Goal: Register for event/course

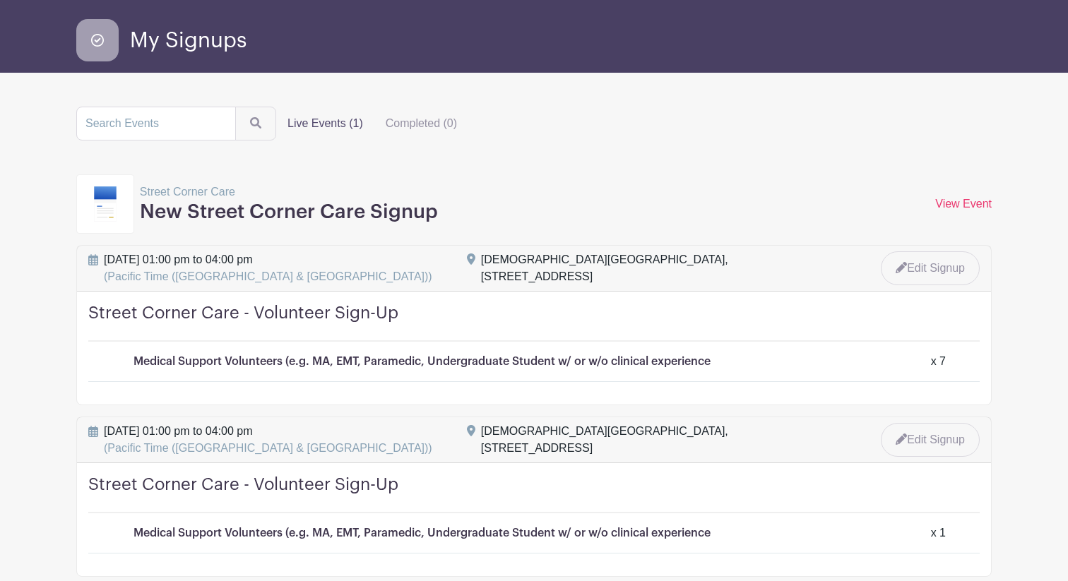
scroll to position [37, 0]
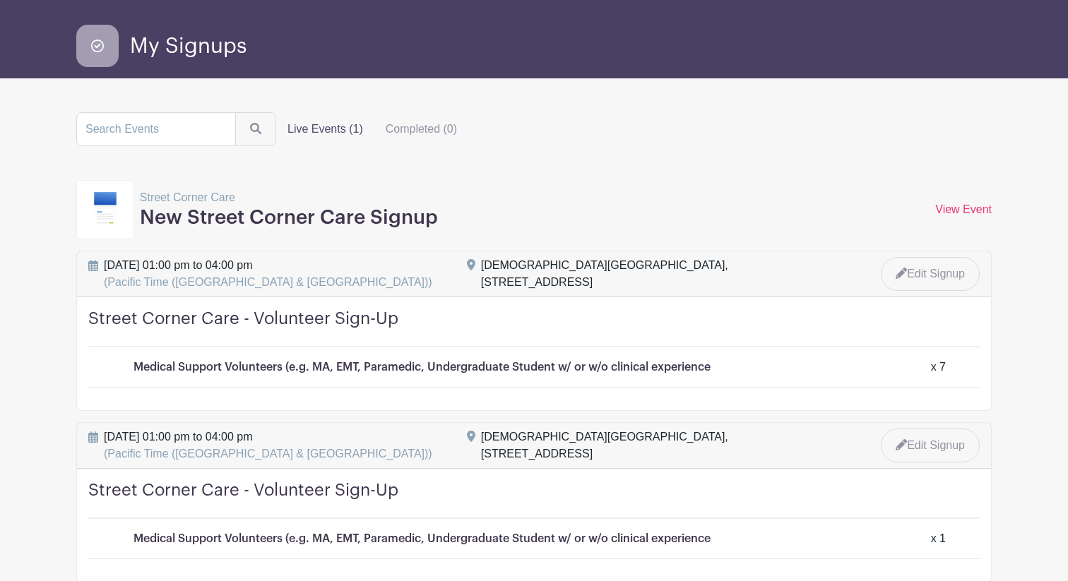
click at [117, 51] on icon at bounding box center [97, 46] width 42 height 42
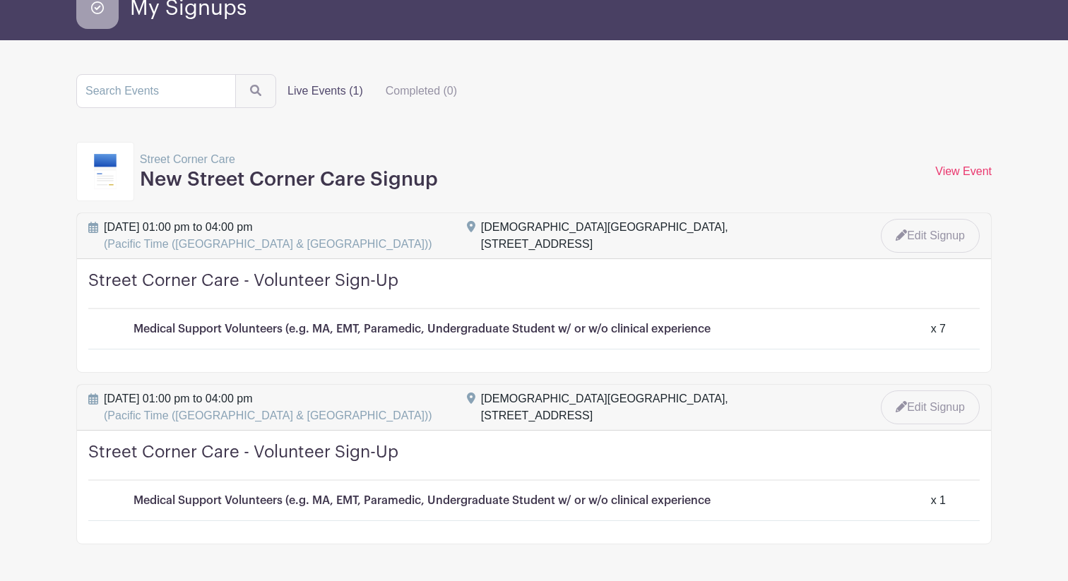
scroll to position [78, 0]
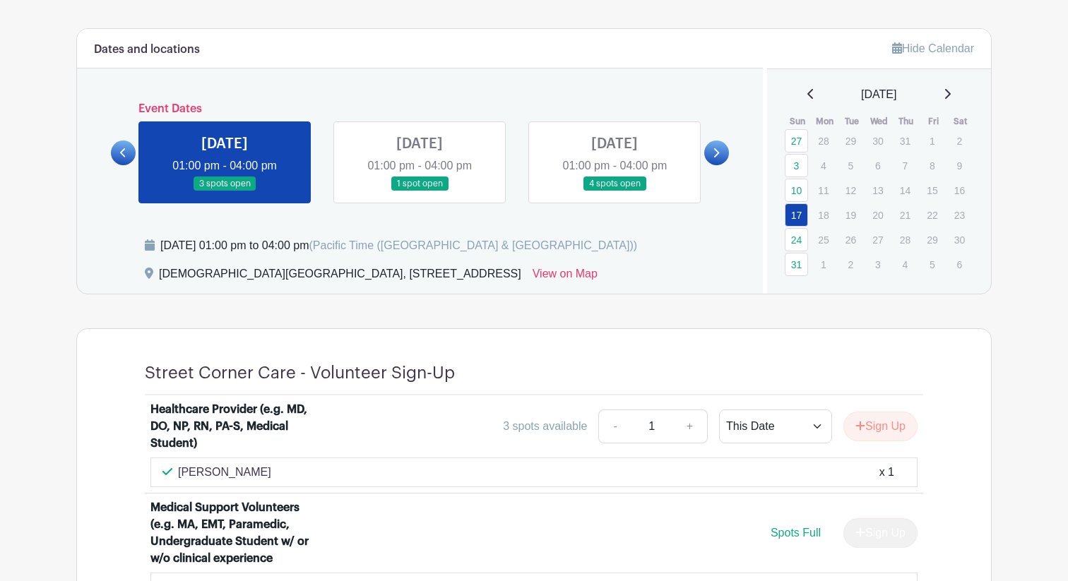
scroll to position [583, 0]
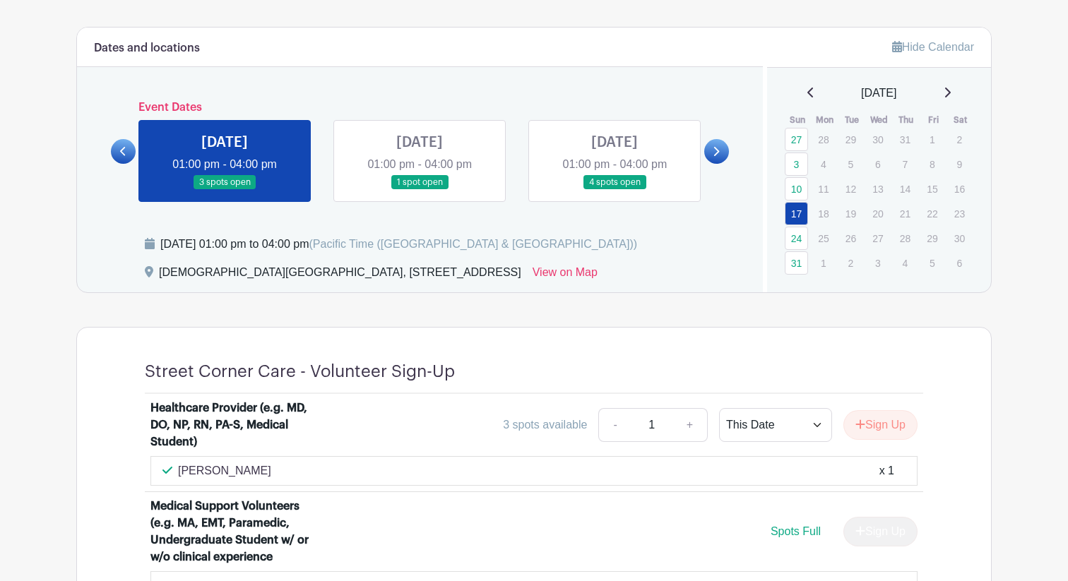
click at [225, 190] on link at bounding box center [225, 190] width 0 height 0
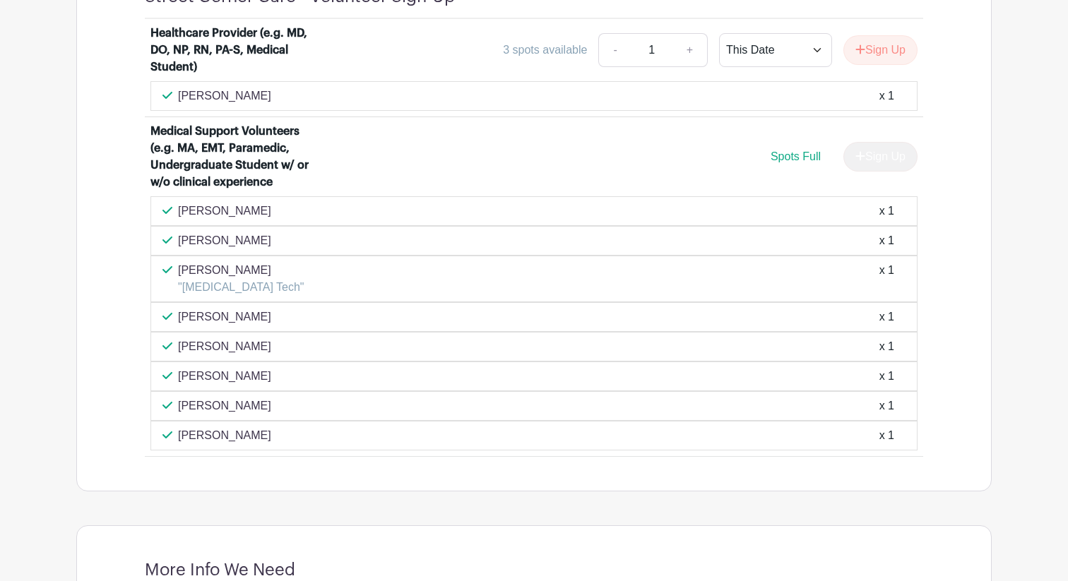
scroll to position [961, 0]
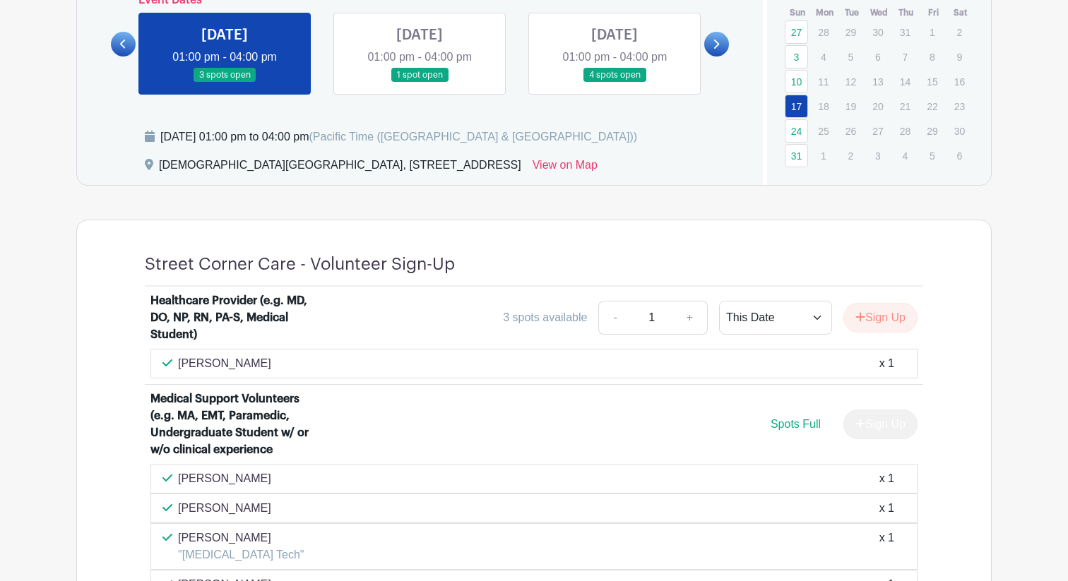
scroll to position [674, 0]
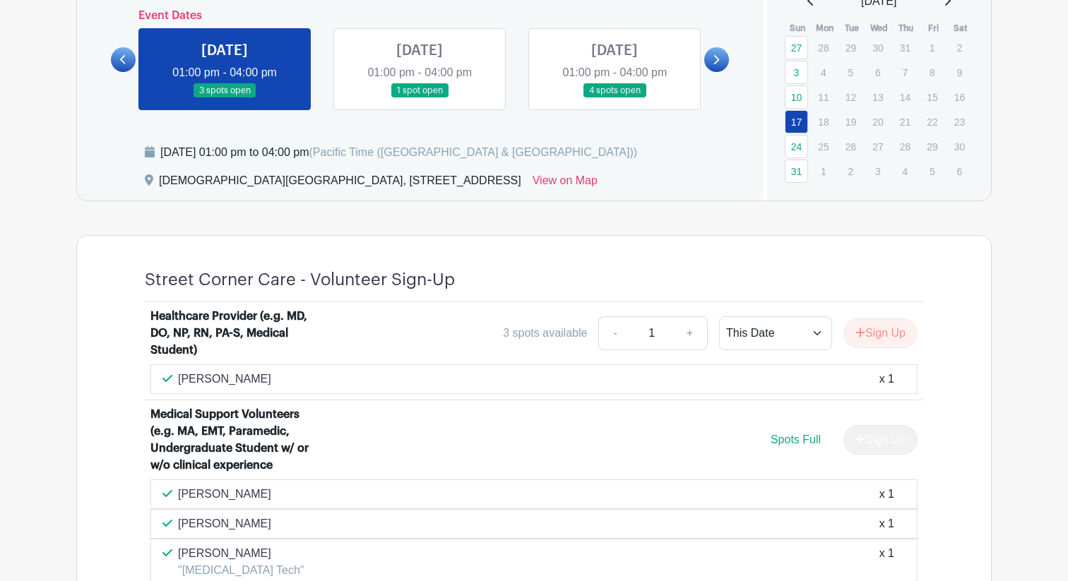
click at [419, 98] on link at bounding box center [419, 98] width 0 height 0
click at [795, 142] on link "24" at bounding box center [796, 146] width 23 height 23
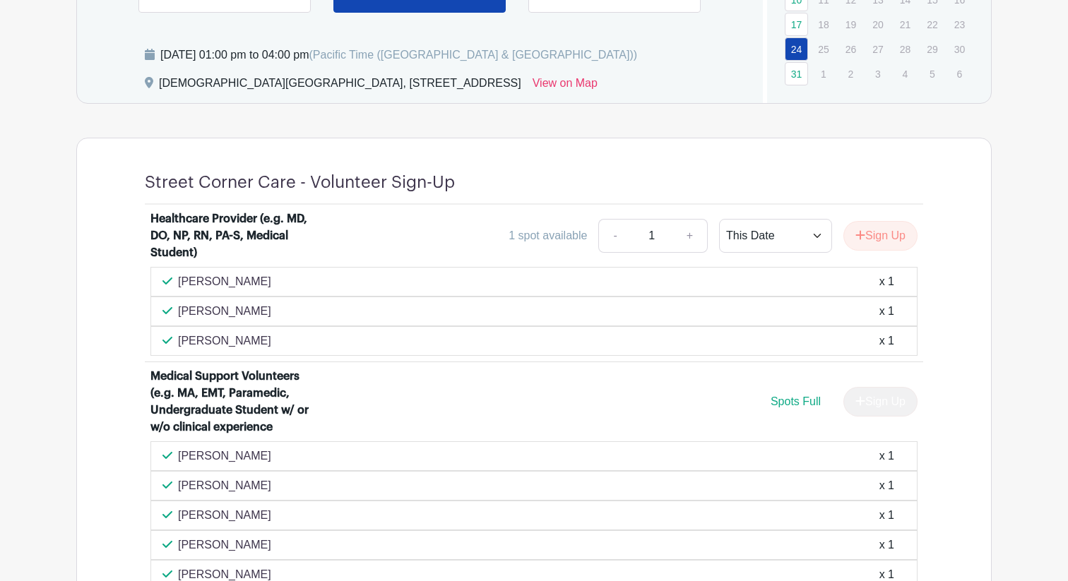
scroll to position [763, 0]
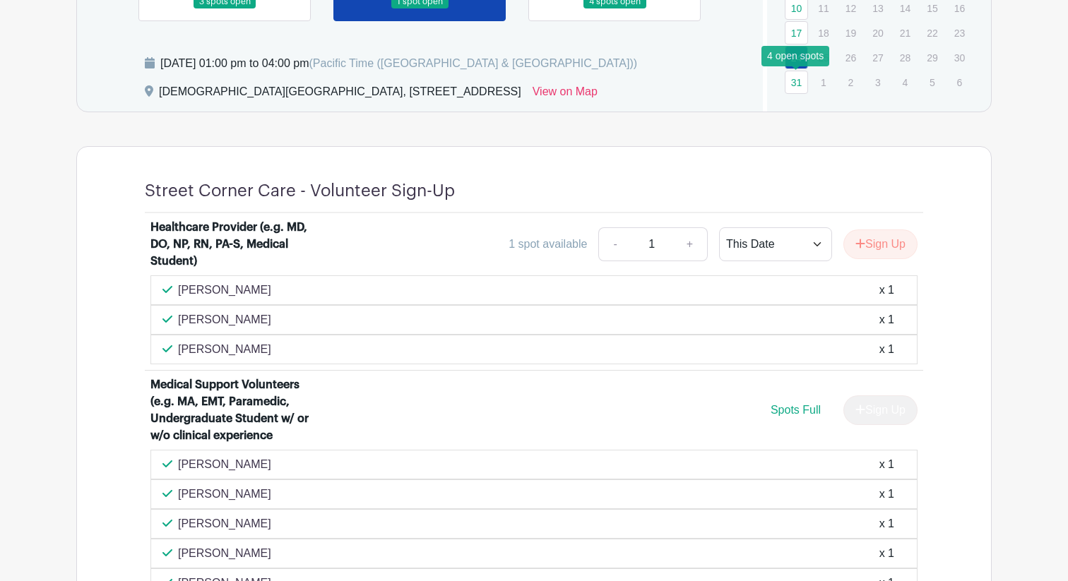
click at [798, 81] on link "31" at bounding box center [796, 82] width 23 height 23
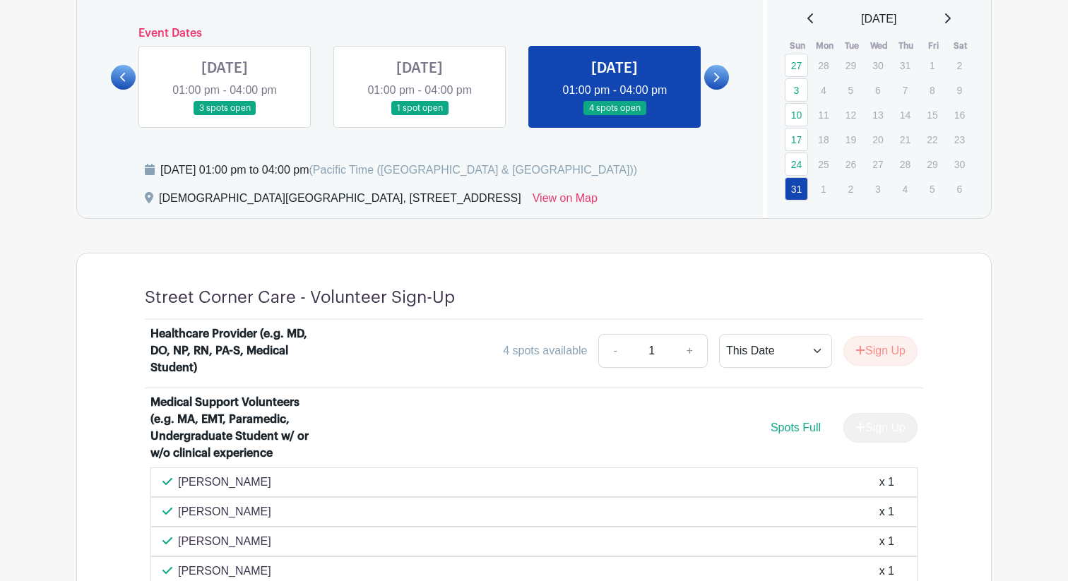
scroll to position [612, 0]
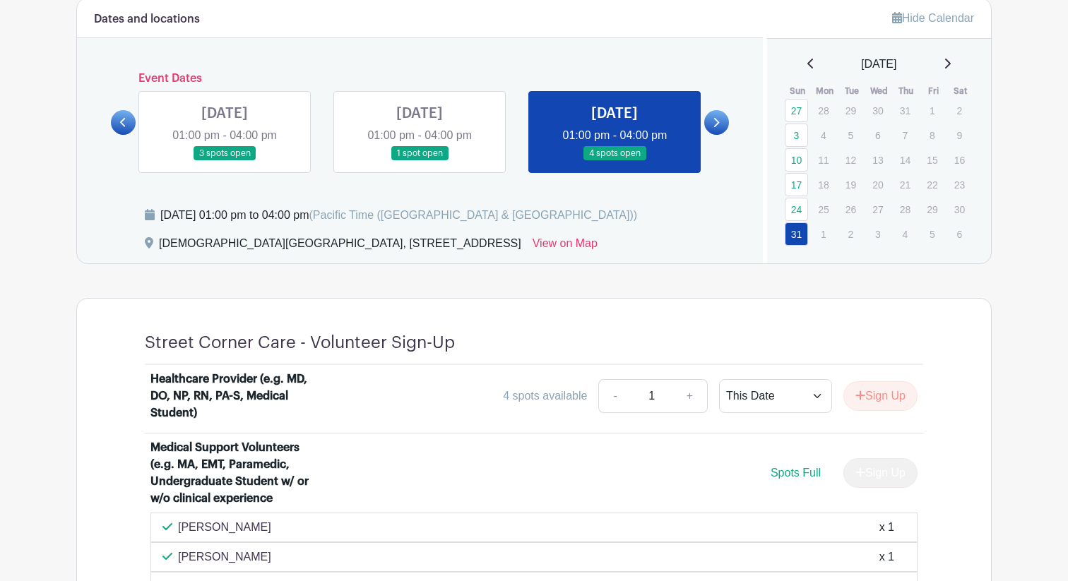
click at [950, 67] on icon at bounding box center [946, 63] width 7 height 11
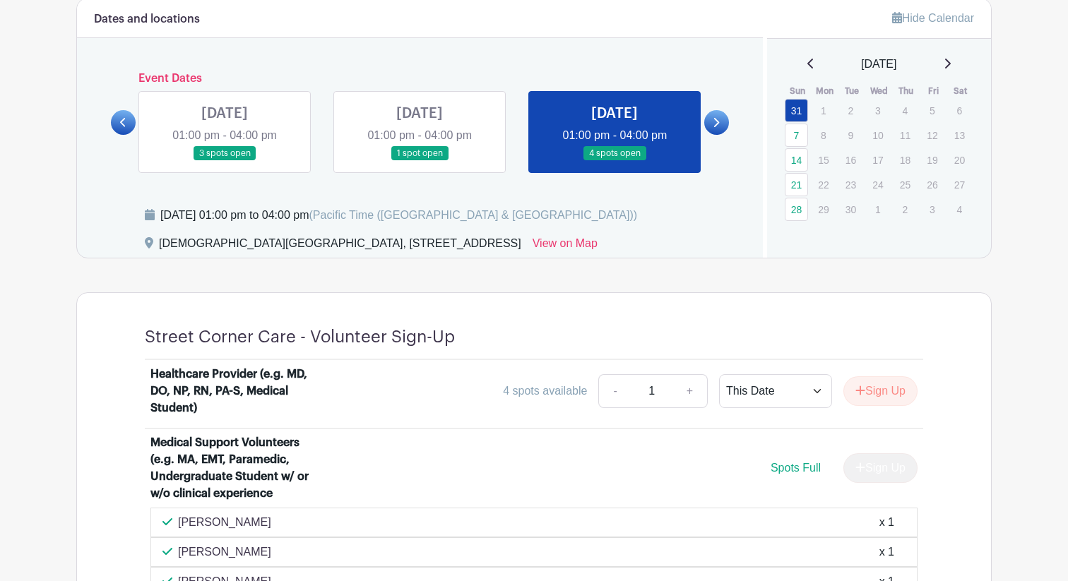
click at [950, 60] on icon at bounding box center [948, 64] width 6 height 10
click at [796, 110] on link "28" at bounding box center [796, 110] width 23 height 23
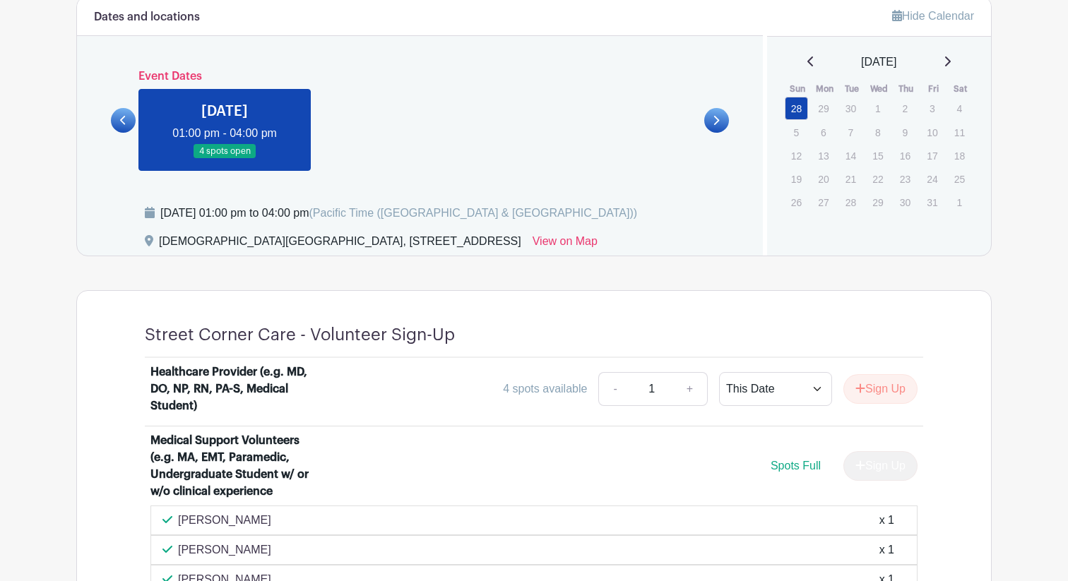
scroll to position [590, 0]
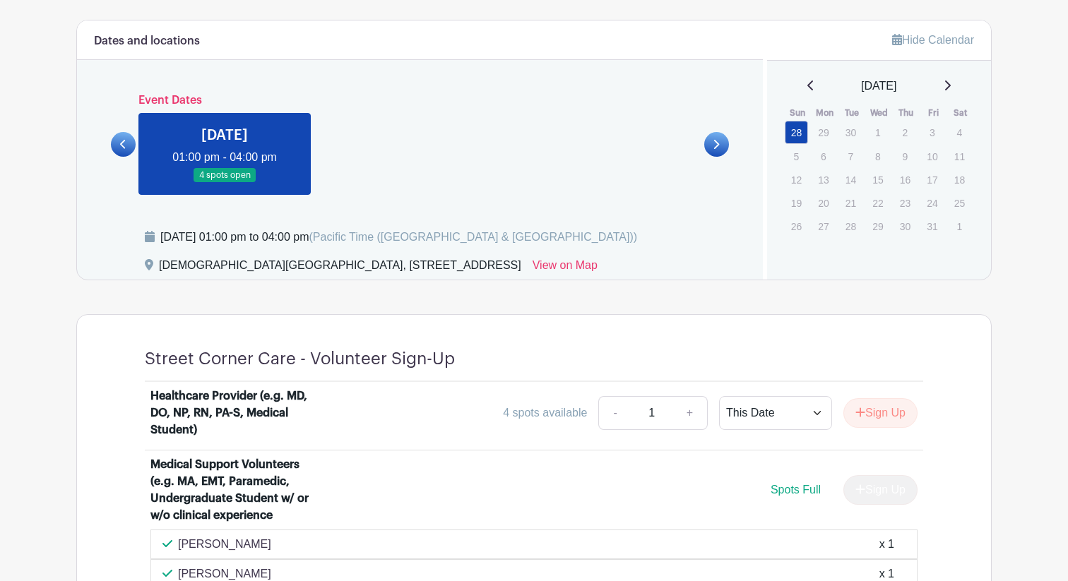
click at [807, 88] on icon at bounding box center [810, 86] width 6 height 10
click at [788, 204] on link "21" at bounding box center [796, 206] width 23 height 23
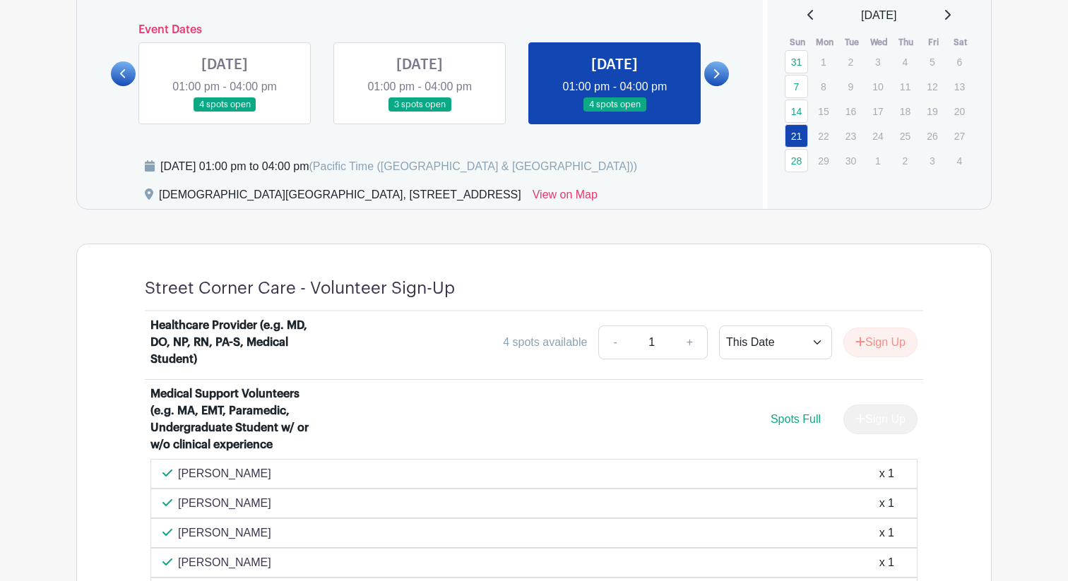
scroll to position [632, 0]
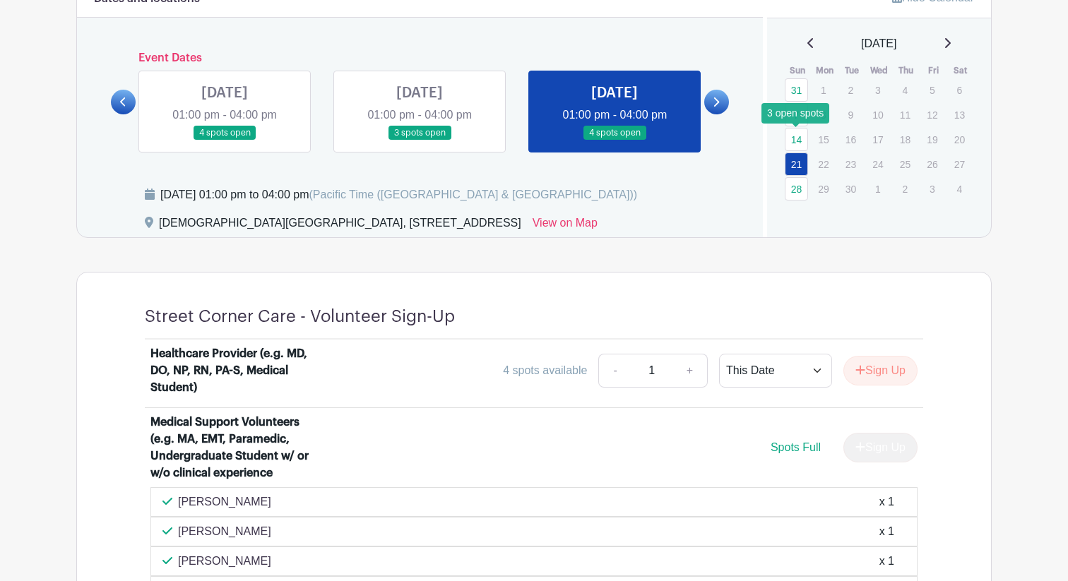
click at [787, 143] on link "14" at bounding box center [796, 139] width 23 height 23
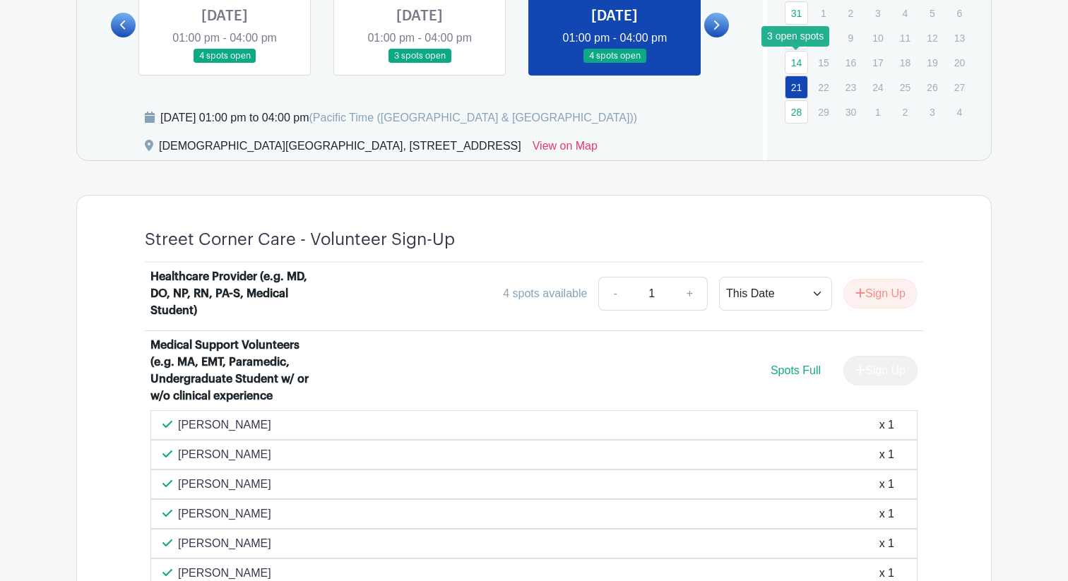
scroll to position [722, 0]
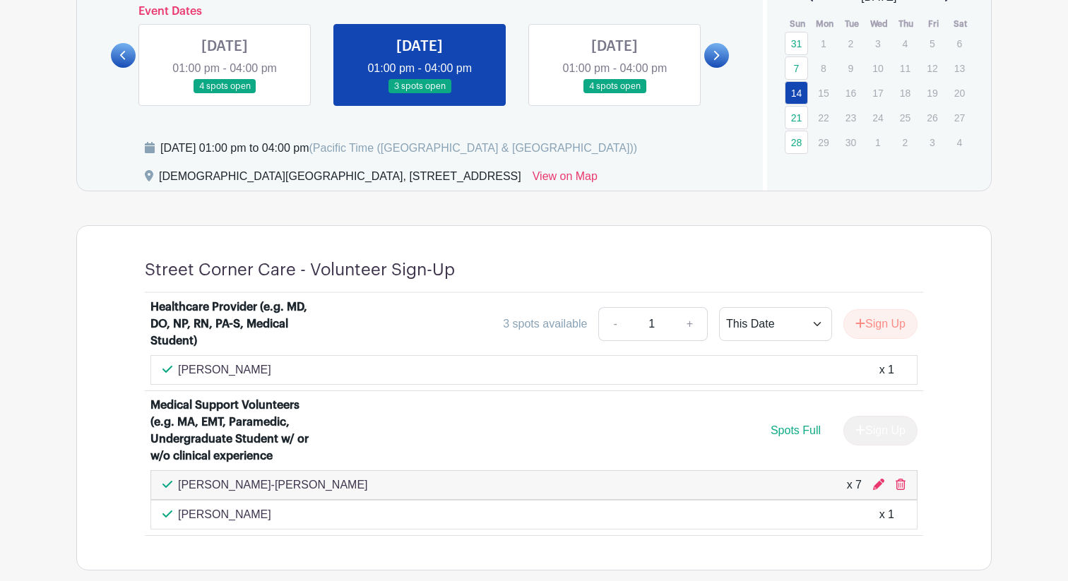
scroll to position [676, 0]
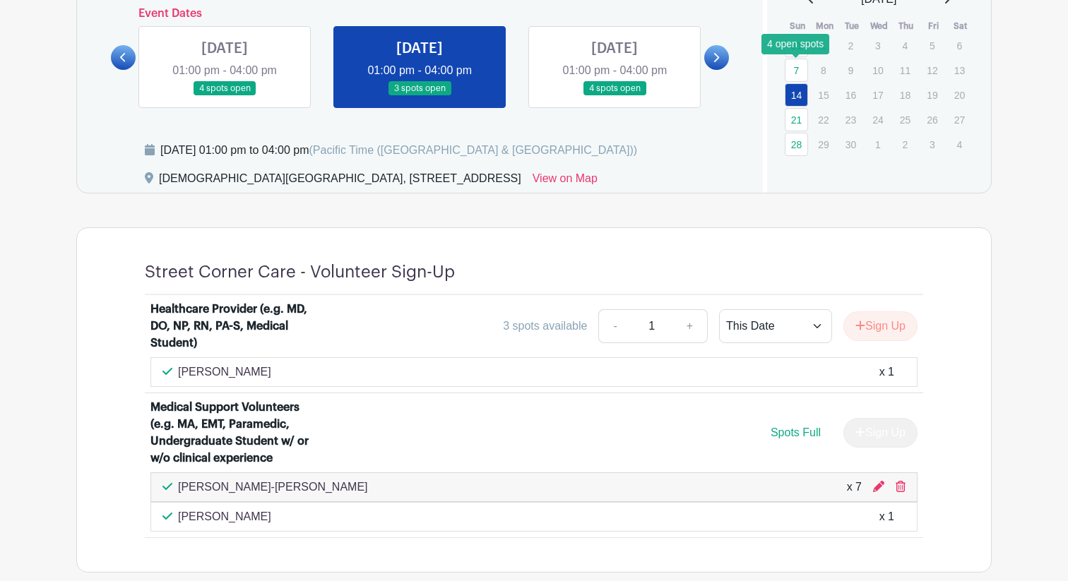
click at [799, 76] on link "7" at bounding box center [796, 70] width 23 height 23
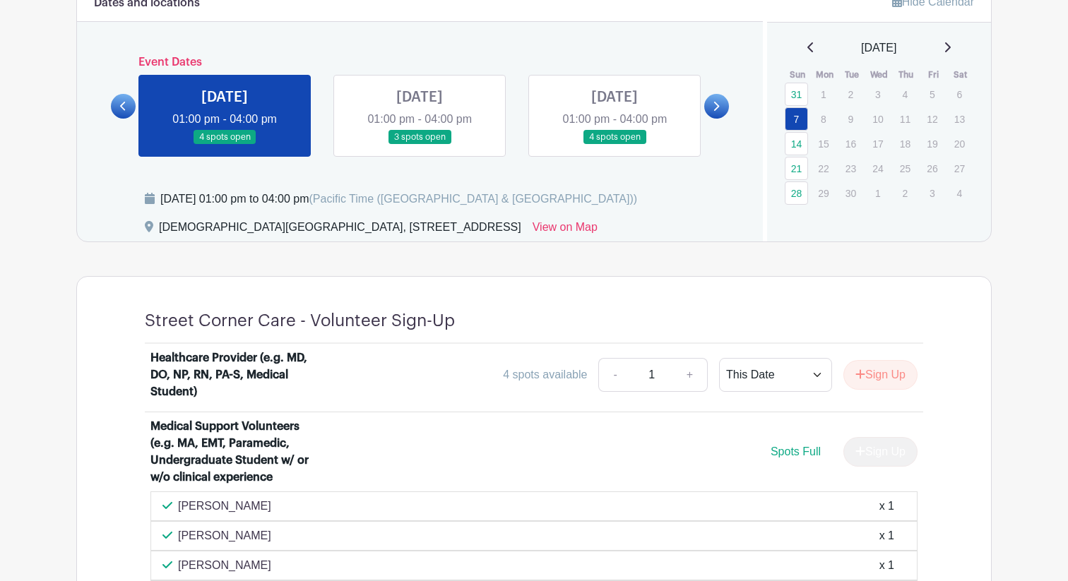
scroll to position [622, 0]
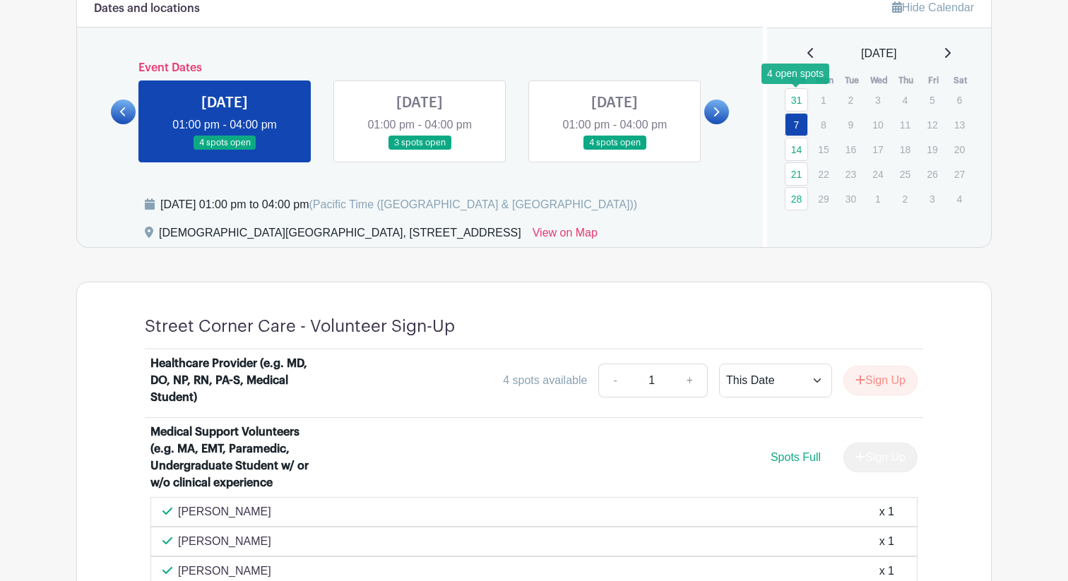
click at [788, 107] on link "31" at bounding box center [796, 99] width 23 height 23
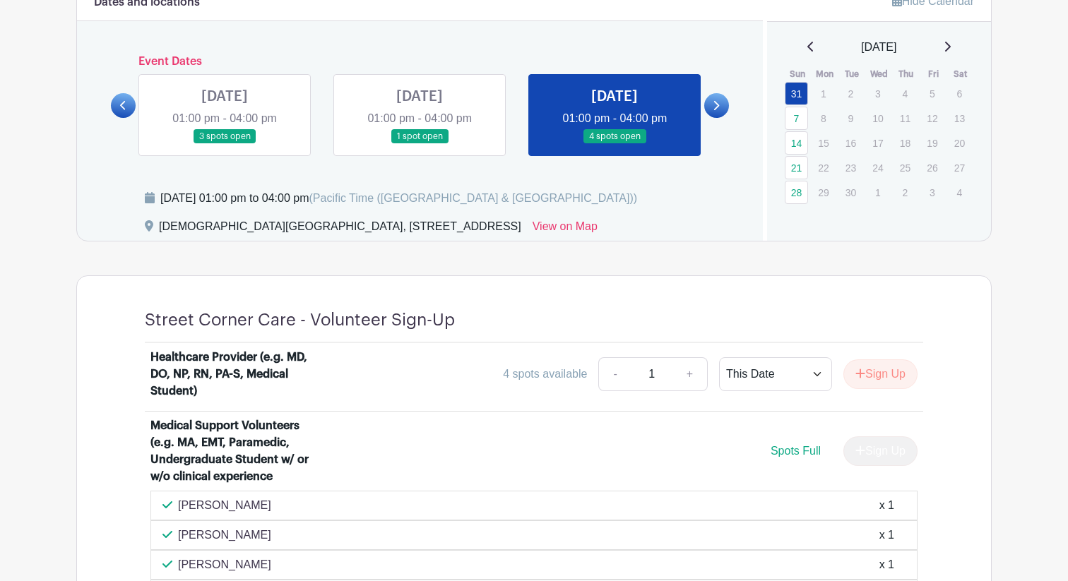
scroll to position [628, 0]
click at [794, 52] on div "[DATE]" at bounding box center [879, 48] width 191 height 17
click at [807, 42] on icon at bounding box center [810, 47] width 7 height 11
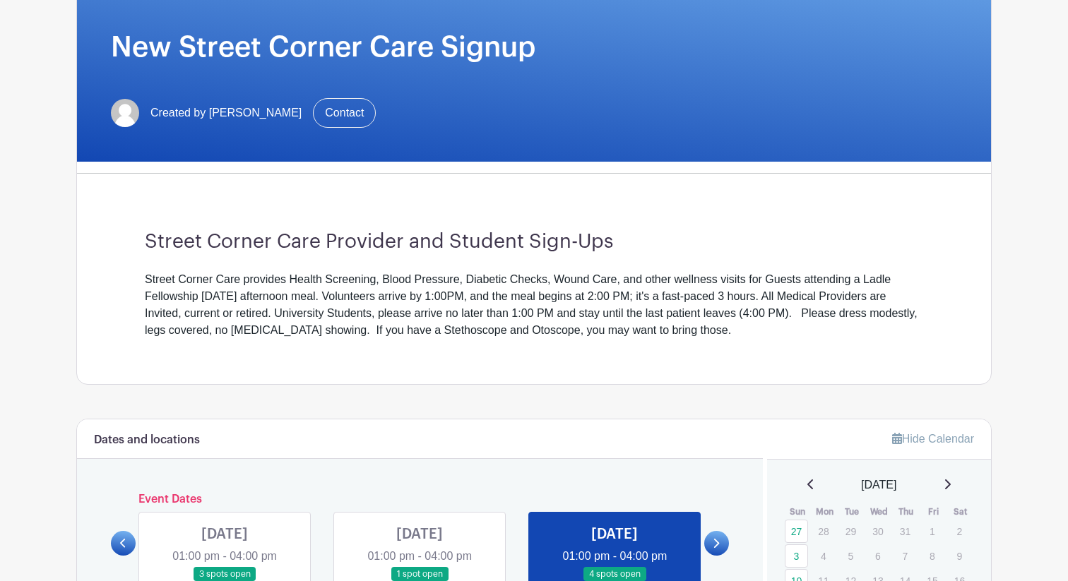
scroll to position [189, 0]
